Goal: Find specific page/section: Find specific page/section

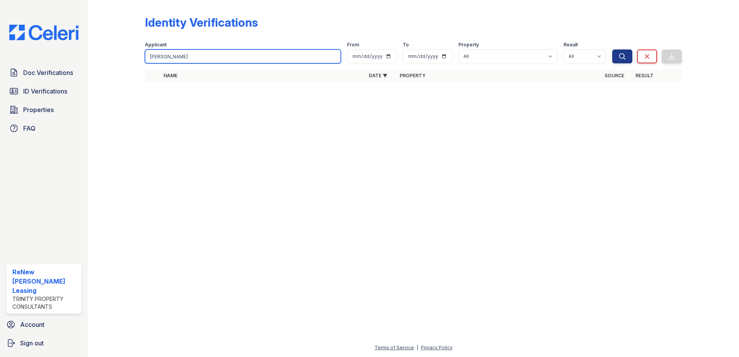
drag, startPoint x: 252, startPoint y: 55, endPoint x: 210, endPoint y: 55, distance: 42.1
click at [244, 55] on input "gannon" at bounding box center [243, 56] width 196 height 14
click at [334, 56] on input "gannon" at bounding box center [243, 56] width 196 height 14
click at [334, 56] on input "search" at bounding box center [243, 56] width 196 height 14
type input "nicole robertson"
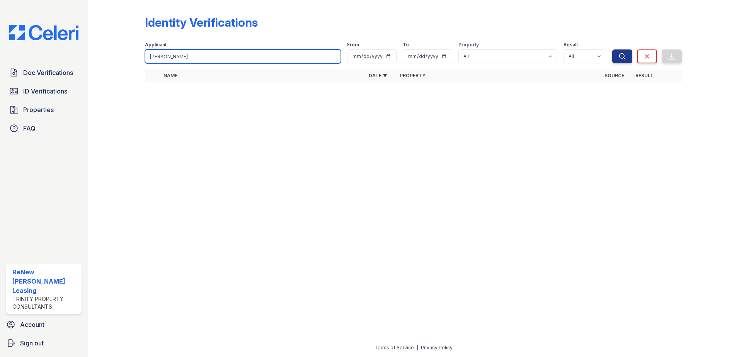
click at [612, 49] on button "Search" at bounding box center [622, 56] width 20 height 14
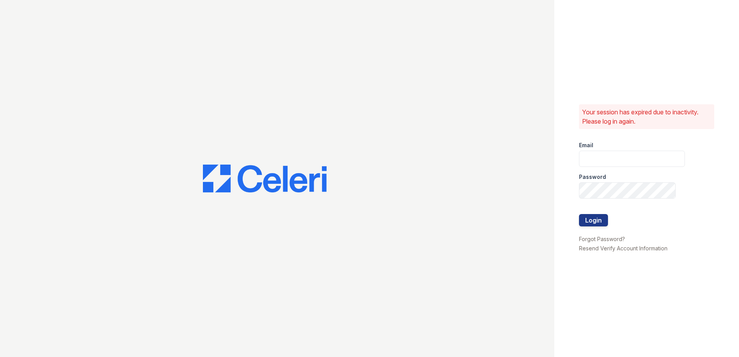
type input "renewmarinashores@trinity-pm.com"
click at [587, 219] on button "Login" at bounding box center [593, 220] width 29 height 12
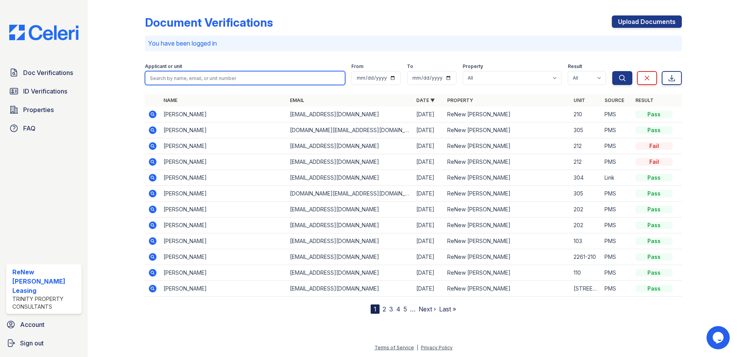
click at [249, 79] on input "search" at bounding box center [245, 78] width 200 height 14
type input "robertson"
click at [612, 71] on button "Search" at bounding box center [622, 78] width 20 height 14
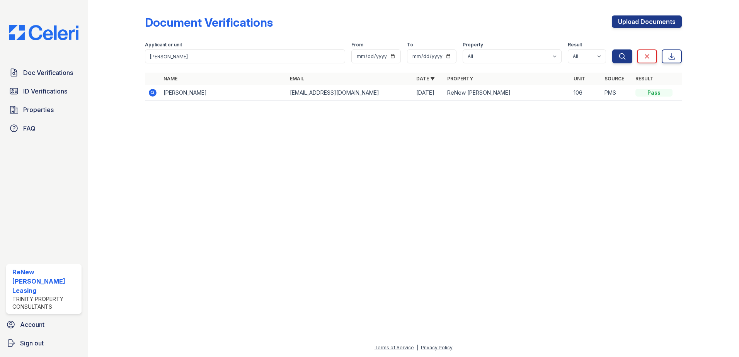
click at [150, 95] on icon at bounding box center [153, 93] width 8 height 8
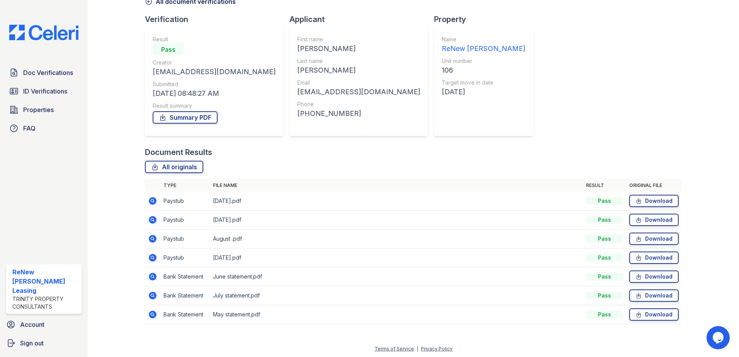
scroll to position [44, 0]
click at [49, 92] on span "ID Verifications" at bounding box center [45, 91] width 44 height 9
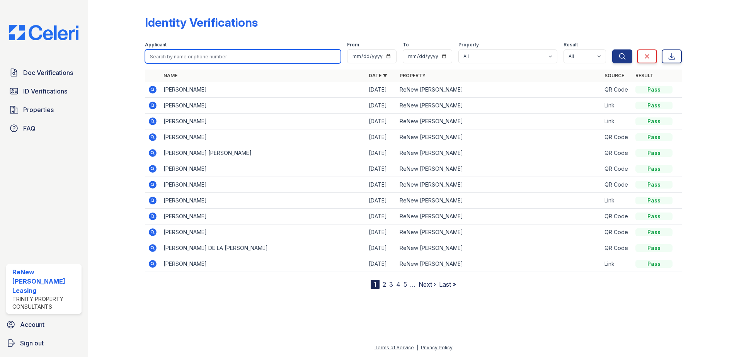
click at [246, 59] on input "search" at bounding box center [243, 56] width 196 height 14
type input "robertson"
click at [612, 49] on button "Search" at bounding box center [622, 56] width 20 height 14
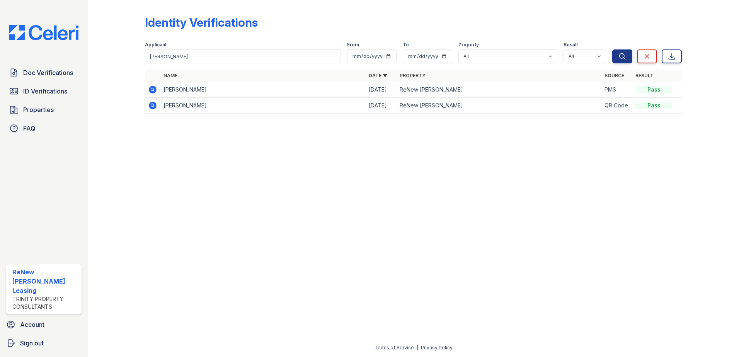
click at [153, 107] on icon at bounding box center [153, 106] width 8 height 8
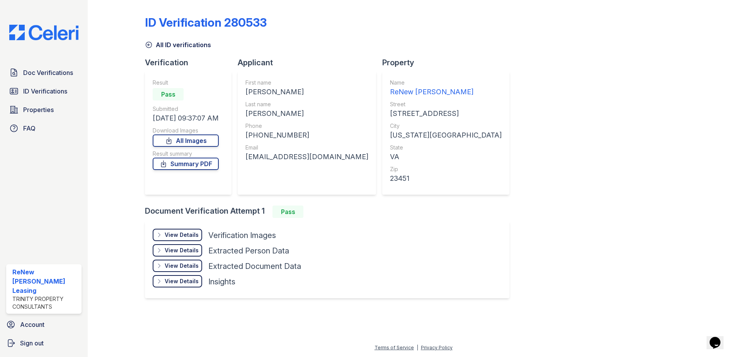
click at [176, 234] on div "View Details" at bounding box center [182, 235] width 34 height 8
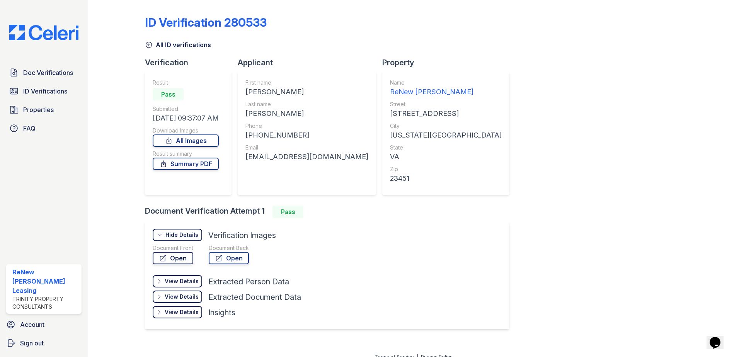
click at [170, 260] on link "Open" at bounding box center [173, 258] width 41 height 12
click at [69, 88] on link "ID Verifications" at bounding box center [43, 91] width 75 height 15
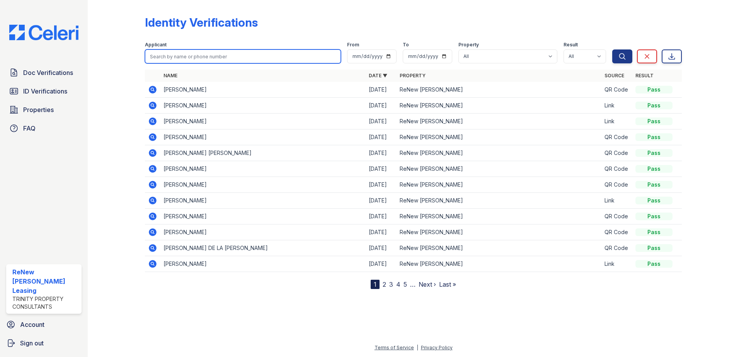
click at [208, 54] on input "search" at bounding box center [243, 56] width 196 height 14
type input "al nikmer"
click at [612, 49] on button "Search" at bounding box center [622, 56] width 20 height 14
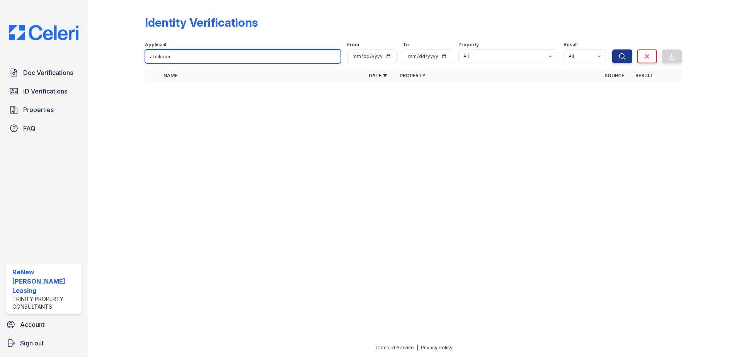
click at [208, 54] on input "al nikmer" at bounding box center [243, 56] width 196 height 14
type input "al nik"
click at [612, 49] on button "Search" at bounding box center [622, 56] width 20 height 14
click at [229, 51] on input "al nik" at bounding box center [243, 56] width 196 height 14
type input "al"
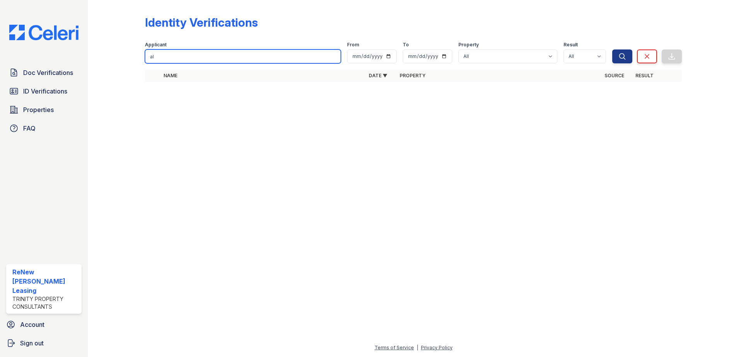
click at [612, 49] on button "Search" at bounding box center [622, 56] width 20 height 14
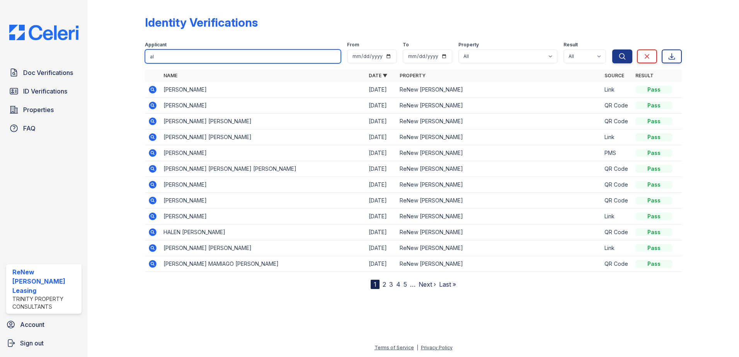
click at [169, 59] on input "al" at bounding box center [243, 56] width 196 height 14
type input "a"
type input "nikmer"
click at [612, 49] on button "Search" at bounding box center [622, 56] width 20 height 14
